Goal: Check status: Check status

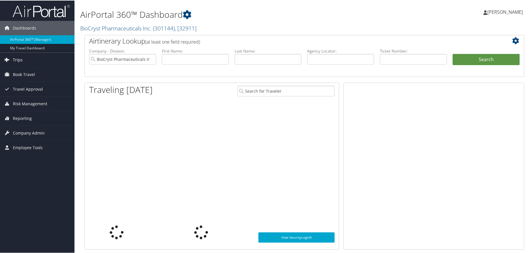
click at [14, 59] on span "Trips" at bounding box center [18, 59] width 10 height 14
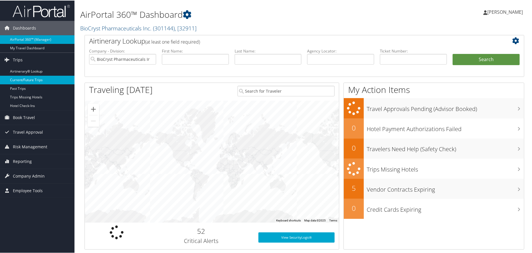
click at [21, 80] on link "Current/Future Trips" at bounding box center [37, 79] width 74 height 9
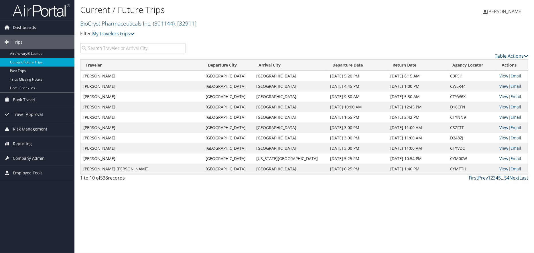
click at [141, 45] on input "search" at bounding box center [133, 48] width 106 height 10
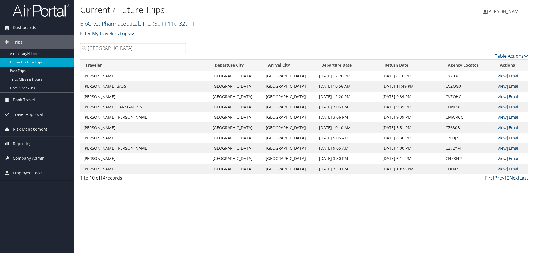
type input "[GEOGRAPHIC_DATA]"
click at [511, 177] on link "Next" at bounding box center [515, 177] width 10 height 6
